Goal: Find contact information: Find contact information

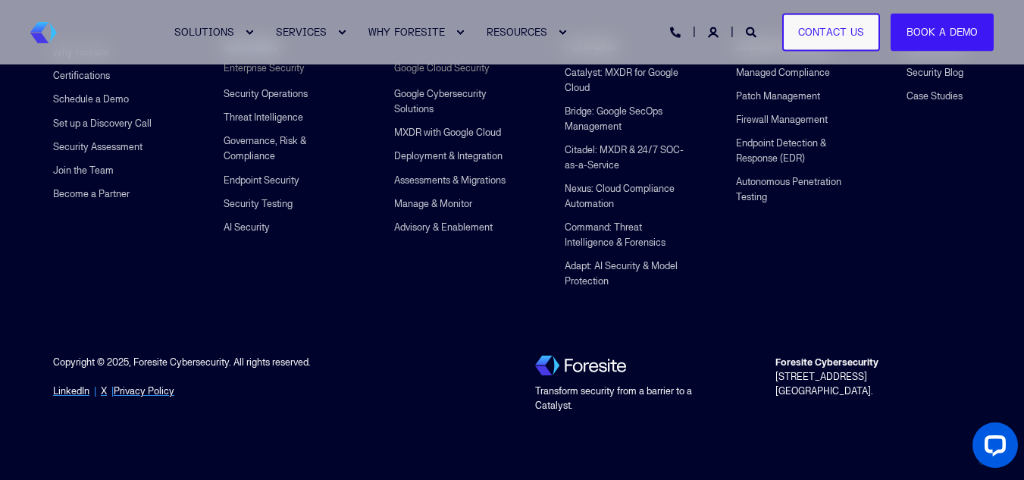
drag, startPoint x: 1028, startPoint y: 34, endPoint x: 1033, endPoint y: 516, distance: 481.5
click at [157, 383] on div "Copyright © 2025, Foresite Cybersecurity. All rights reserved." at bounding box center [271, 370] width 437 height 29
click at [149, 388] on link "Privacy Policy" at bounding box center [144, 391] width 61 height 14
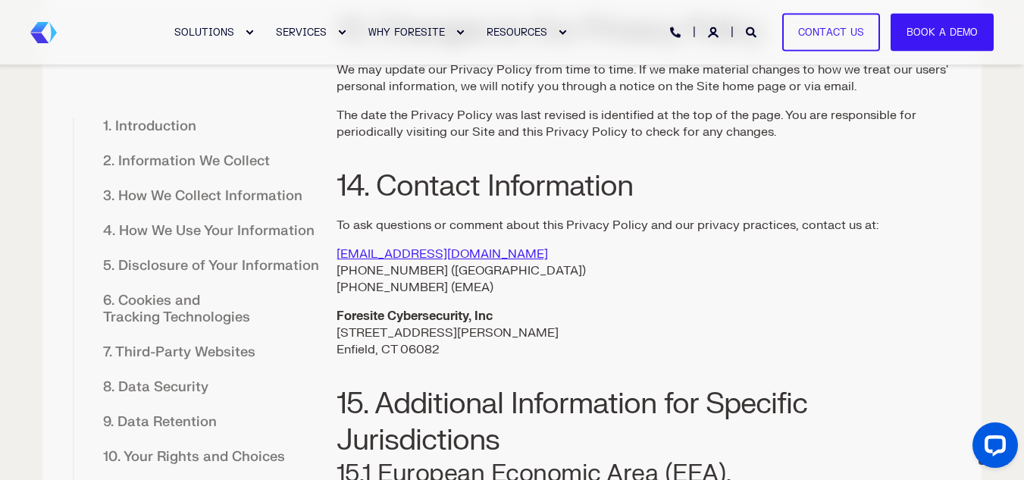
scroll to position [4756, 0]
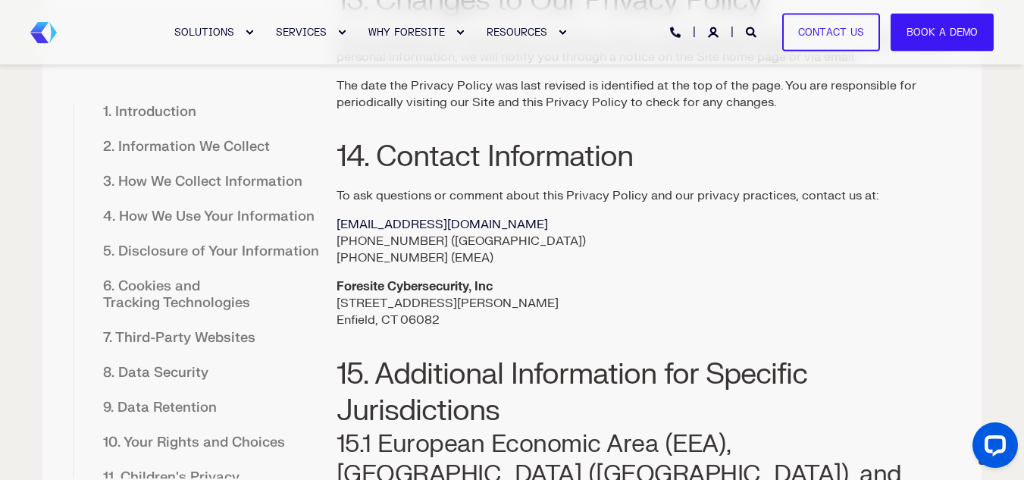
drag, startPoint x: 552, startPoint y: 219, endPoint x: 338, endPoint y: 229, distance: 214.1
click at [338, 229] on p "privacy.concerns@foresite.com +1 (800) 940-4699 (USA) +44 800-358-4915 (EMEA)" at bounding box center [644, 241] width 615 height 50
copy link "privacy.concerns@foresite.com"
